Goal: Check status: Check status

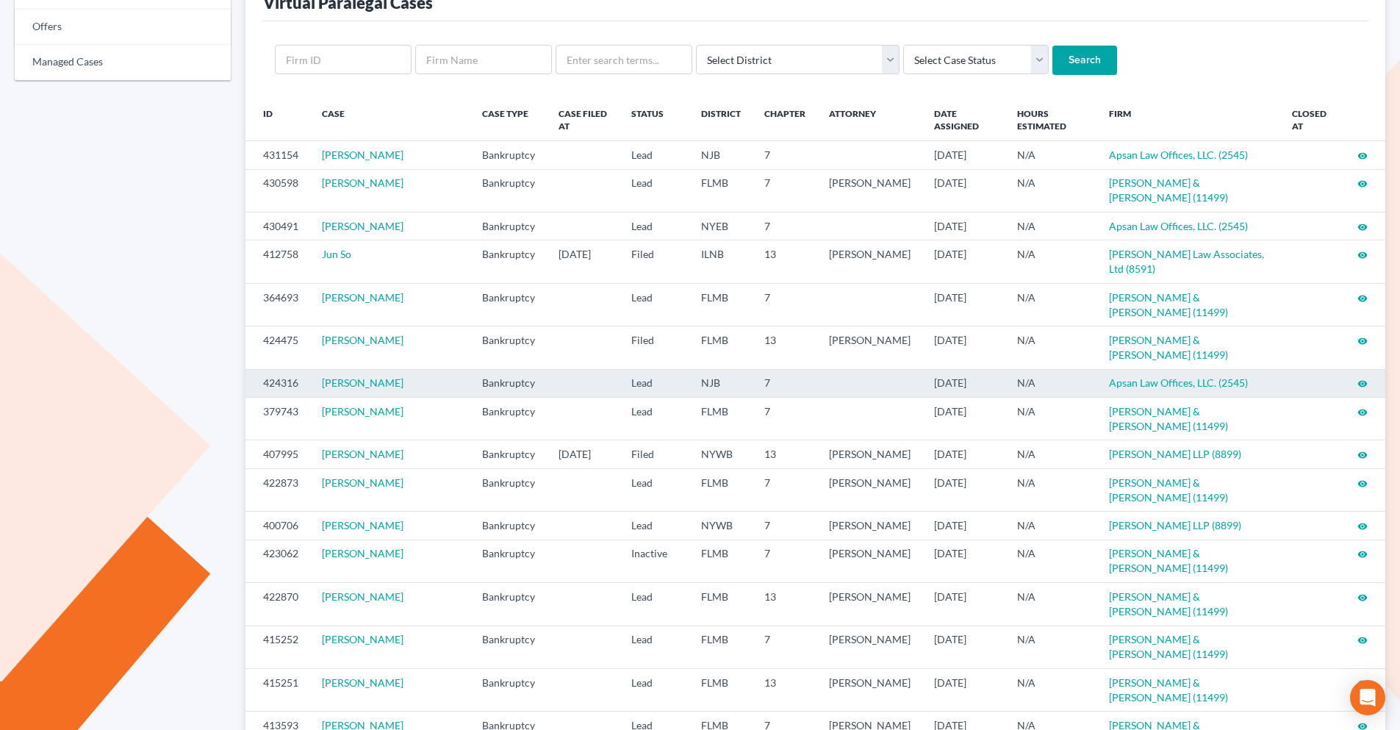
scroll to position [147, 0]
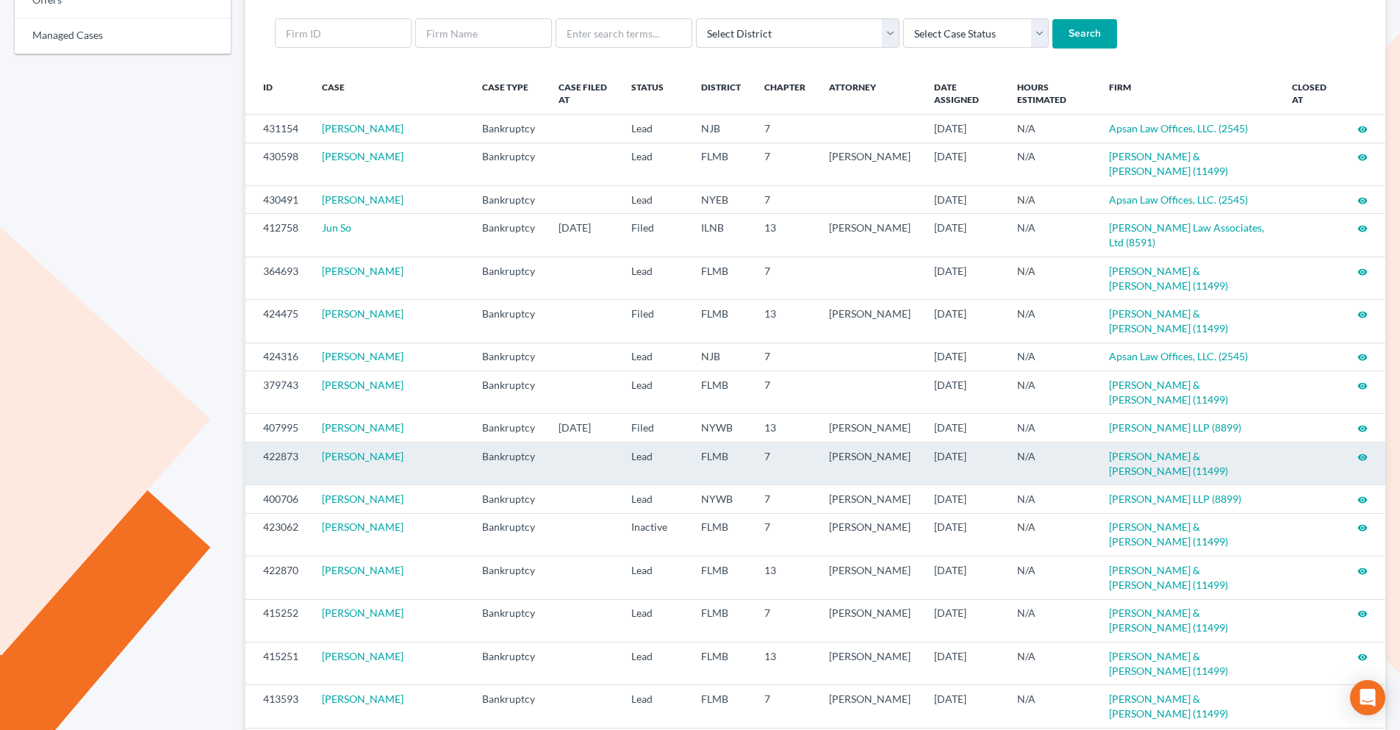
click at [1358, 452] on icon "visibility" at bounding box center [1362, 457] width 10 height 10
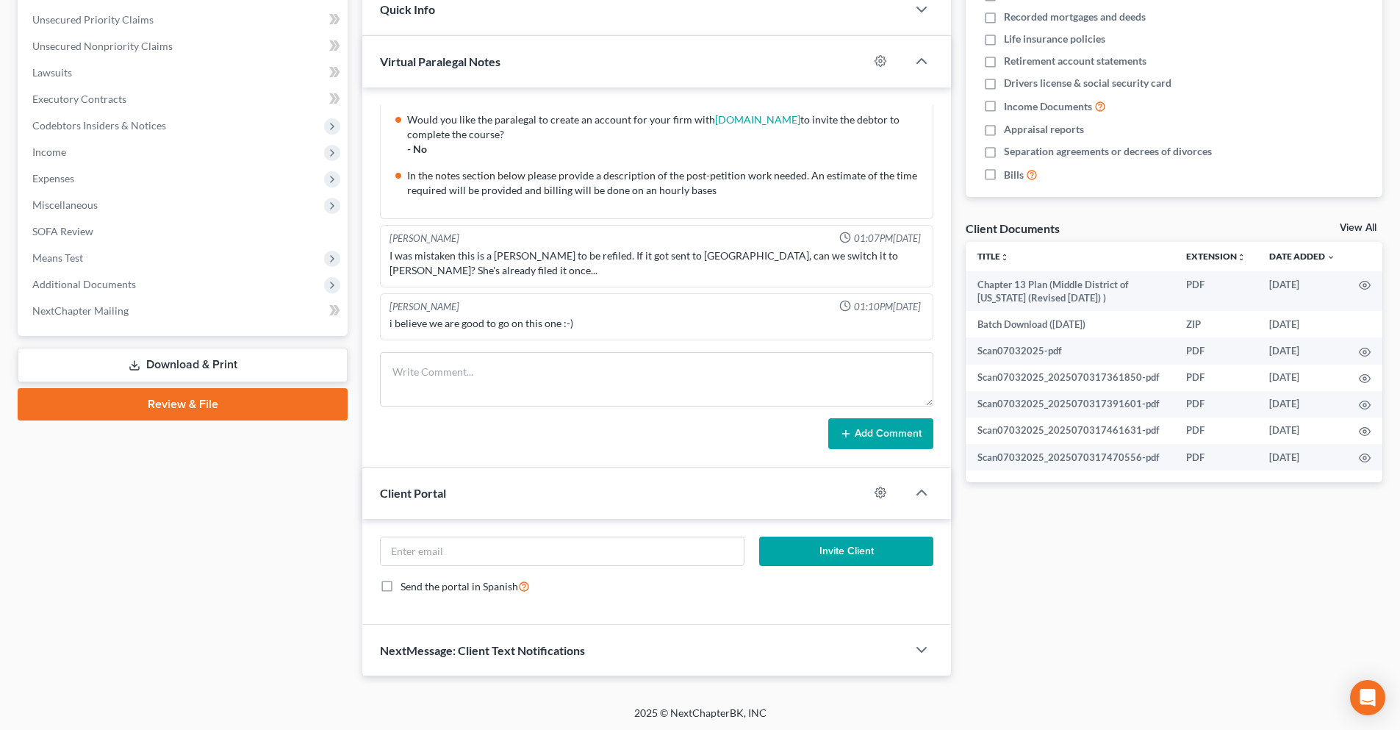
scroll to position [334, 0]
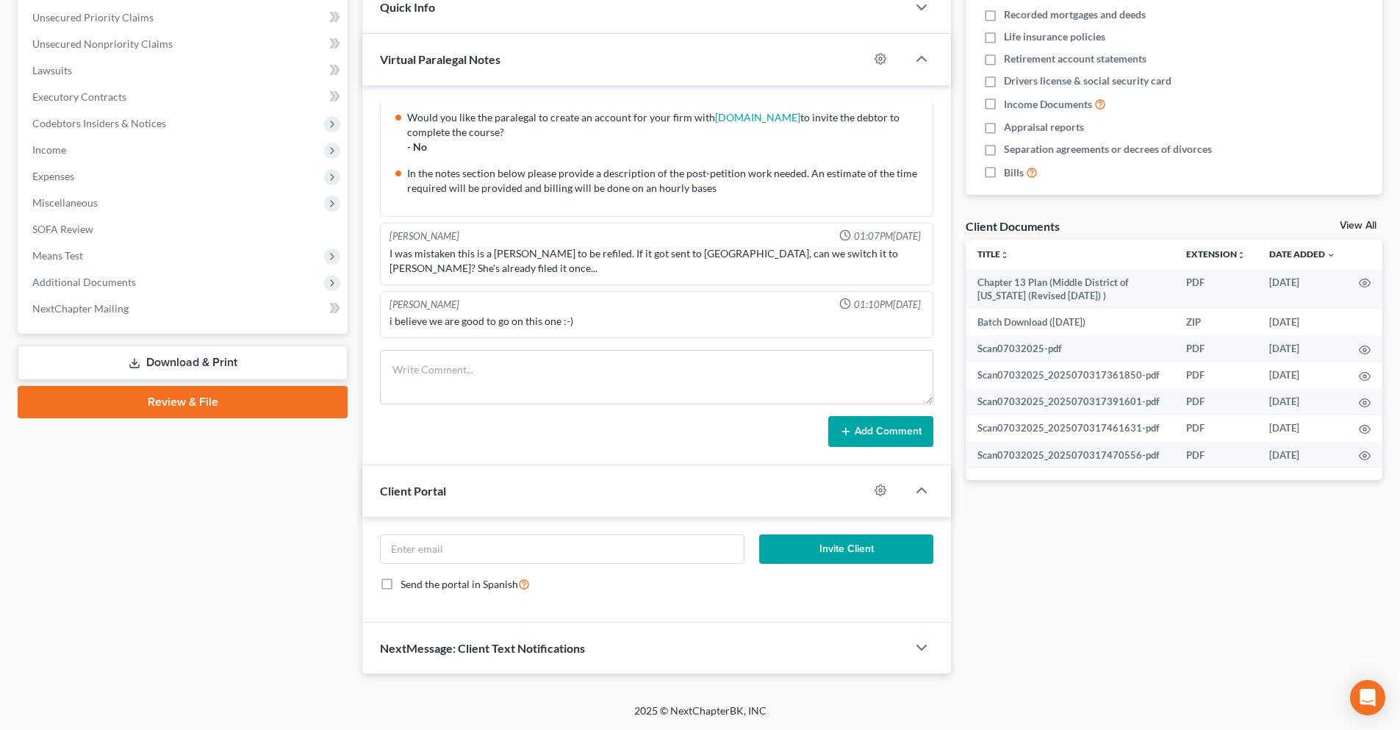
click at [1351, 231] on div "View All" at bounding box center [1360, 226] width 43 height 13
click at [1352, 228] on link "View All" at bounding box center [1357, 225] width 37 height 10
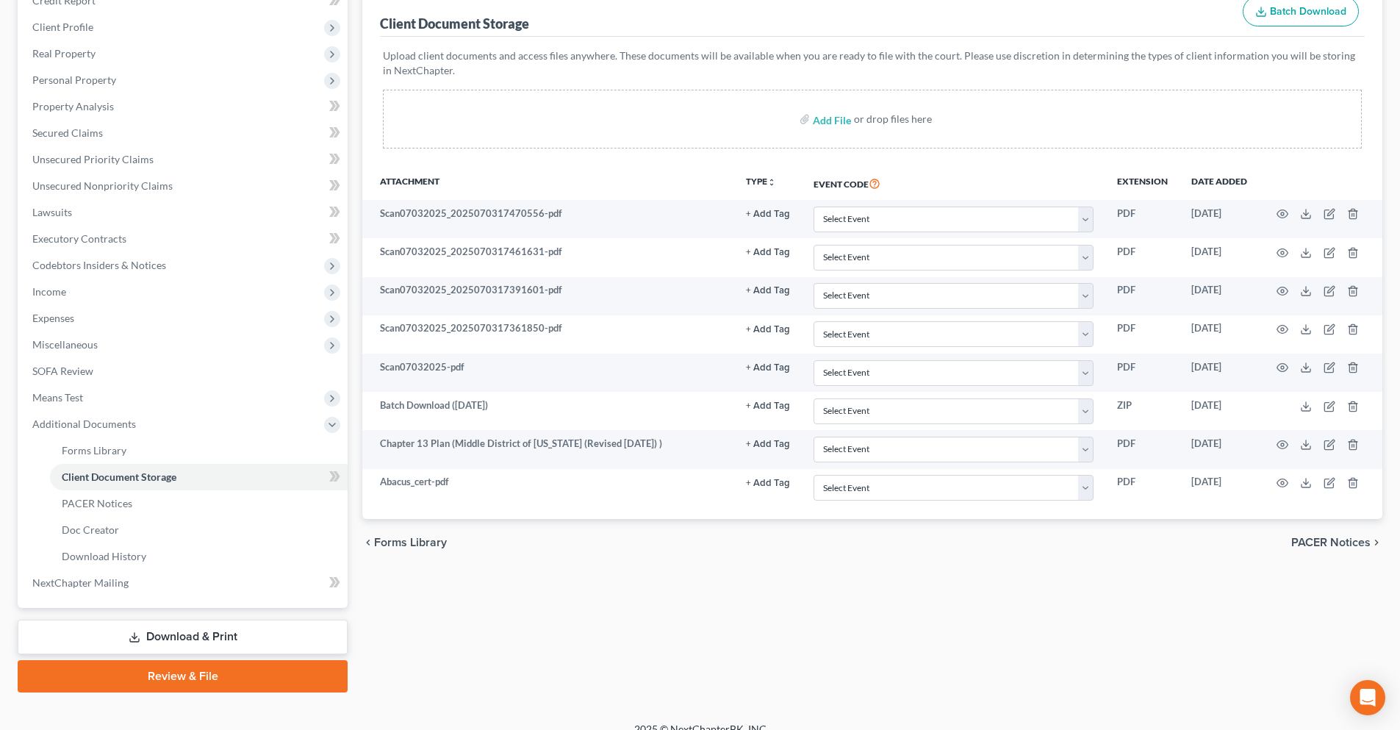
scroll to position [210, 0]
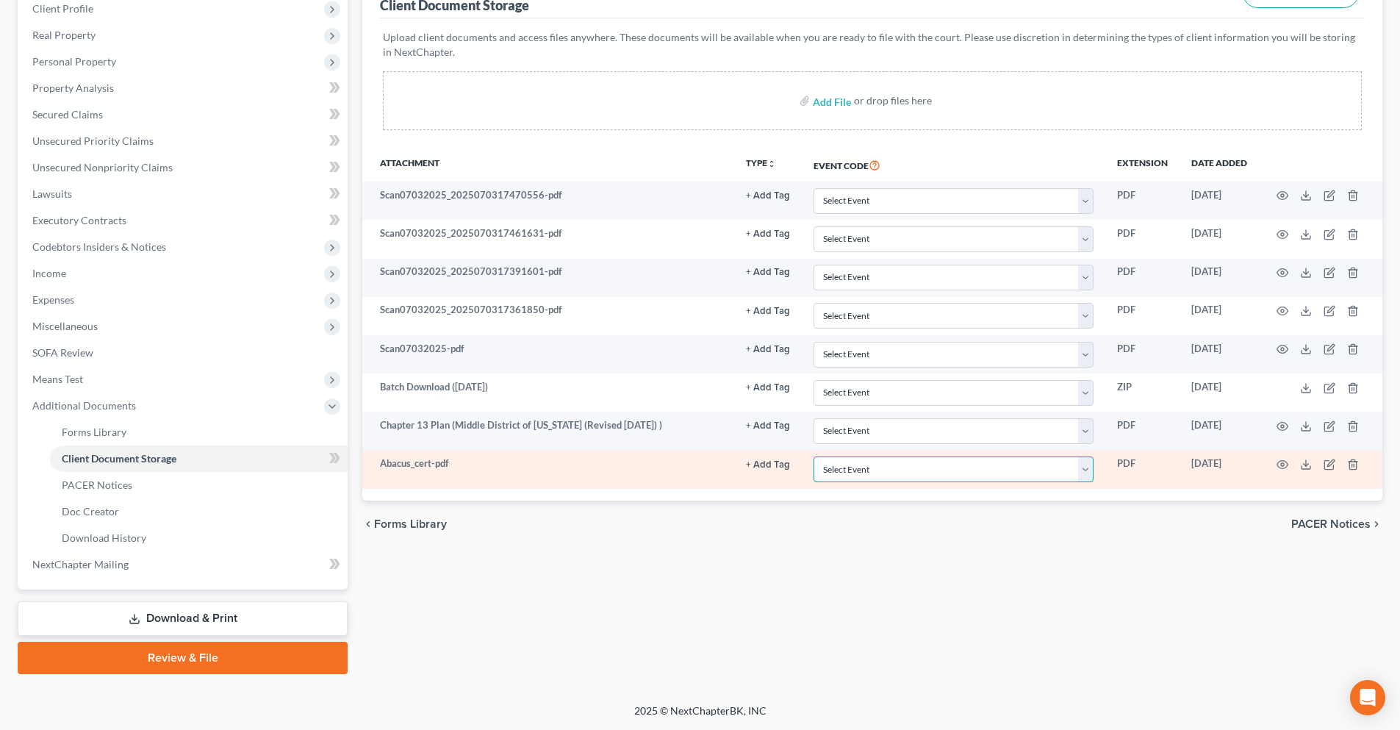
click at [1079, 464] on select "Select Event 20 Largest Unsecured Creditors Amended Chapter 13 Plan Amended Cre…" at bounding box center [953, 469] width 280 height 26
select select "9"
click at [813, 456] on select "Select Event 20 Largest Unsecured Creditors Amended Chapter 13 Plan Amended Cre…" at bounding box center [953, 469] width 280 height 26
